Goal: Task Accomplishment & Management: Use online tool/utility

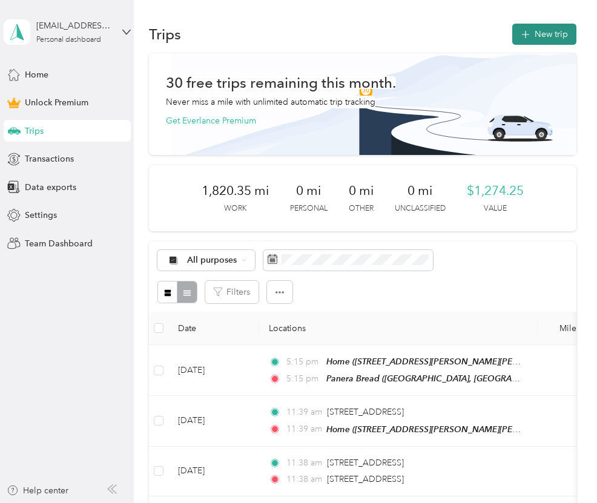
click at [545, 36] on button "New trip" at bounding box center [544, 34] width 64 height 21
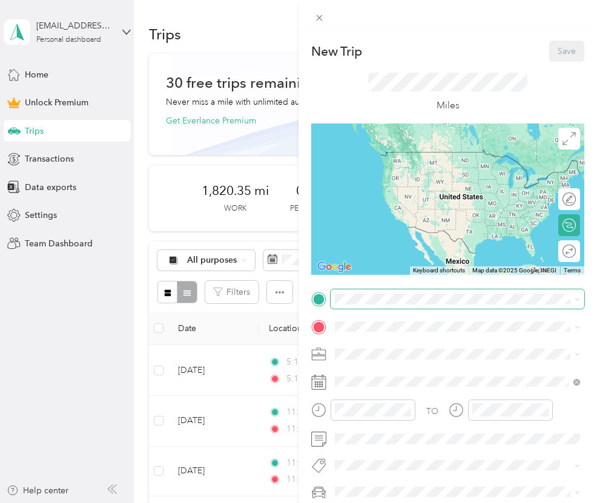
click at [376, 292] on span at bounding box center [457, 298] width 254 height 19
click at [373, 305] on span at bounding box center [457, 298] width 254 height 19
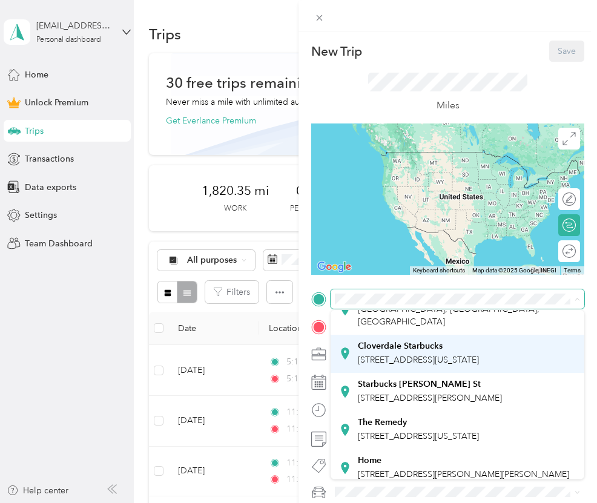
scroll to position [71, 0]
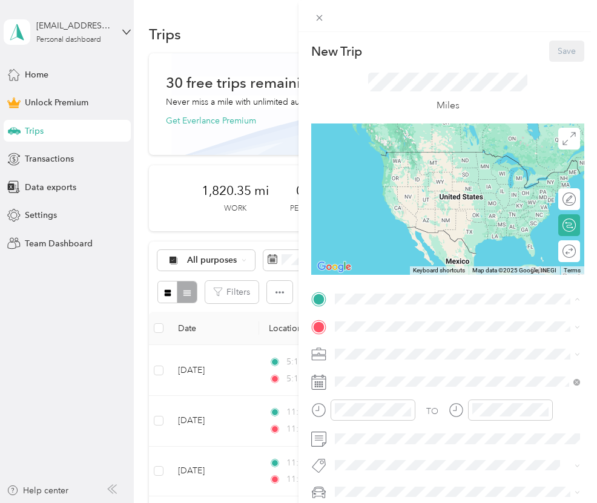
click at [398, 447] on div "Home" at bounding box center [463, 441] width 211 height 11
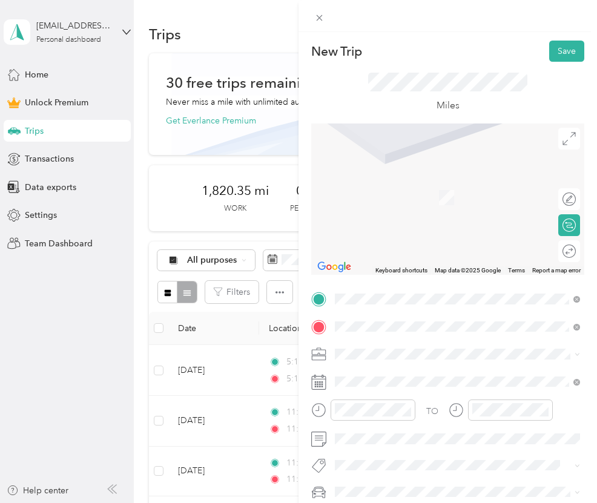
click at [460, 185] on span "[STREET_ADDRESS][PERSON_NAME][US_STATE]" at bounding box center [452, 179] width 188 height 11
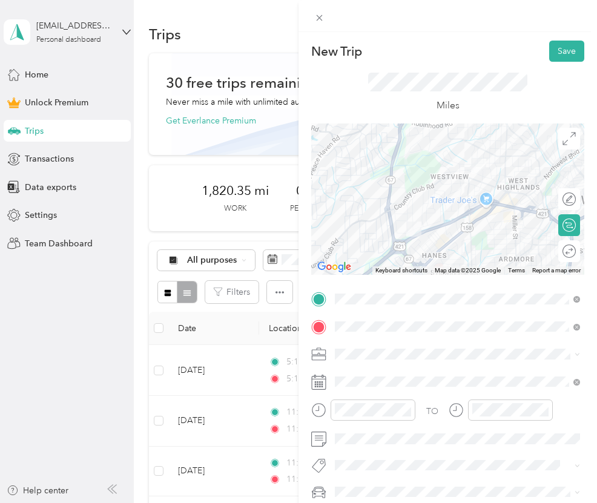
click at [367, 192] on ol "Work Personal Tutoring Other Charity Medical Moving Commute" at bounding box center [457, 258] width 254 height 169
click at [353, 361] on span at bounding box center [457, 353] width 254 height 19
click at [369, 186] on div "Work" at bounding box center [457, 181] width 237 height 13
click at [571, 255] on icon at bounding box center [568, 250] width 13 height 13
click at [571, 255] on div at bounding box center [562, 250] width 25 height 13
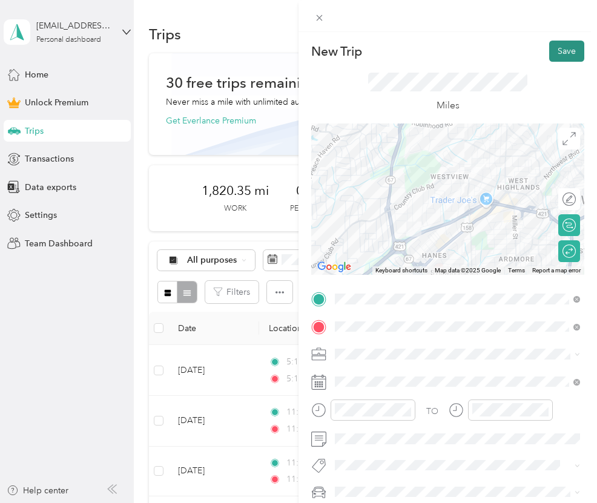
click at [572, 57] on button "Save" at bounding box center [566, 51] width 35 height 21
